Goal: Task Accomplishment & Management: Complete application form

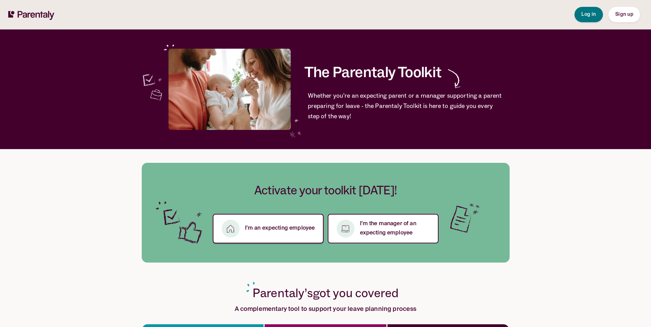
click at [292, 229] on p "I’m an expecting employee" at bounding box center [280, 228] width 70 height 9
